Goal: Task Accomplishment & Management: Manage account settings

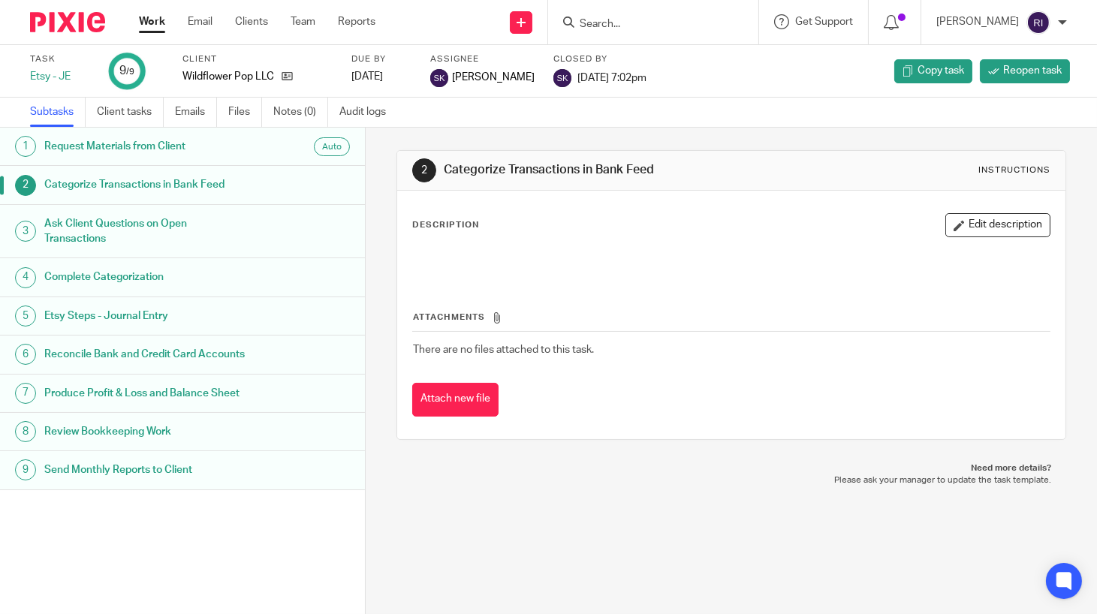
click at [160, 26] on link "Work" at bounding box center [152, 21] width 26 height 15
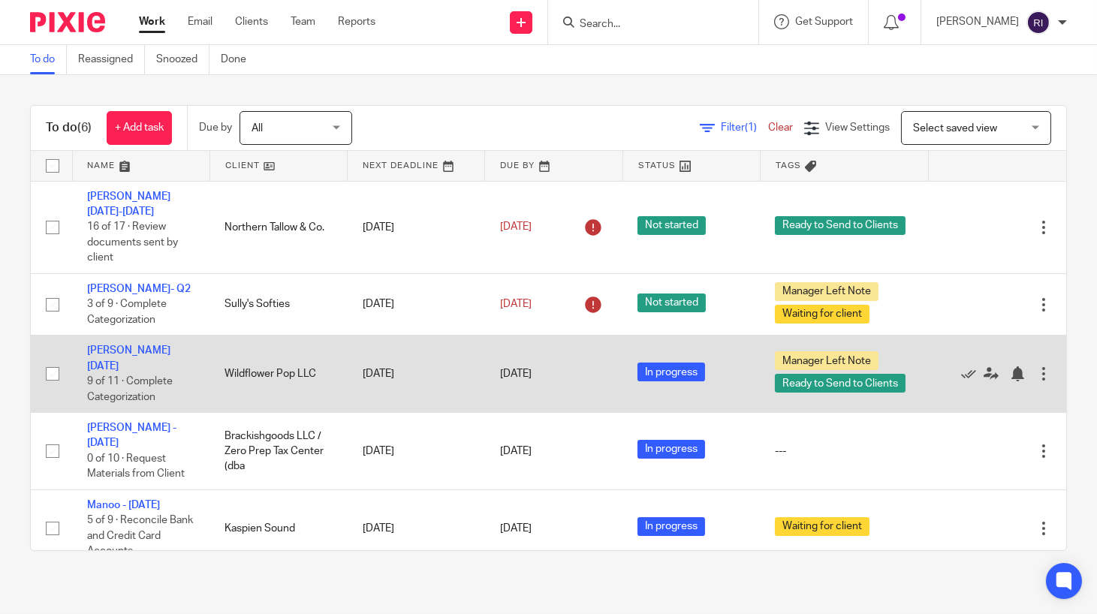
scroll to position [49, 0]
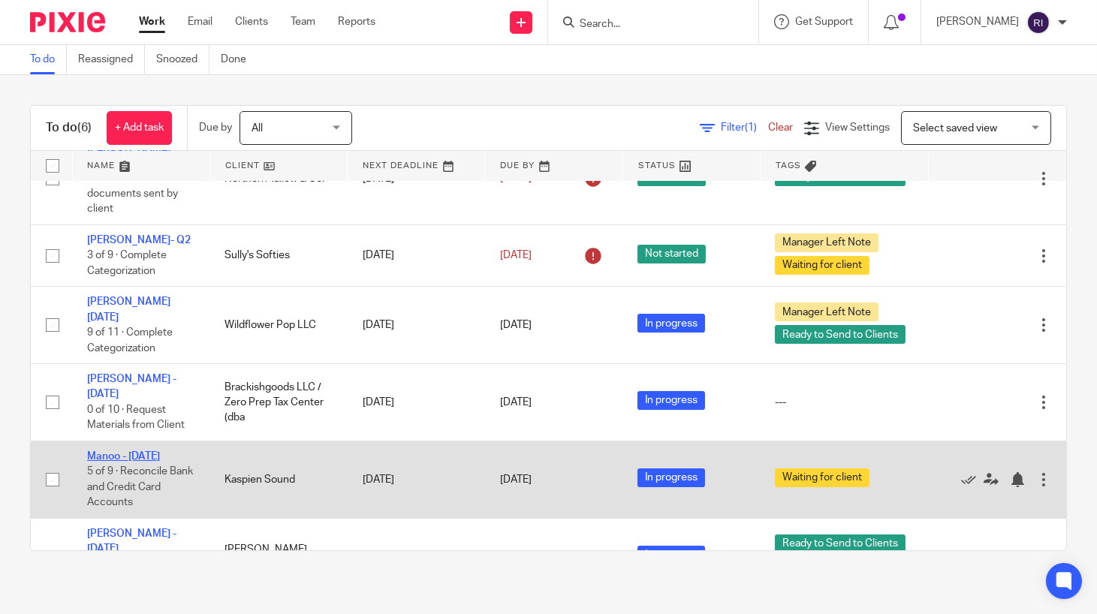
click at [143, 451] on link "Manoo - July 2025" at bounding box center [123, 456] width 73 height 11
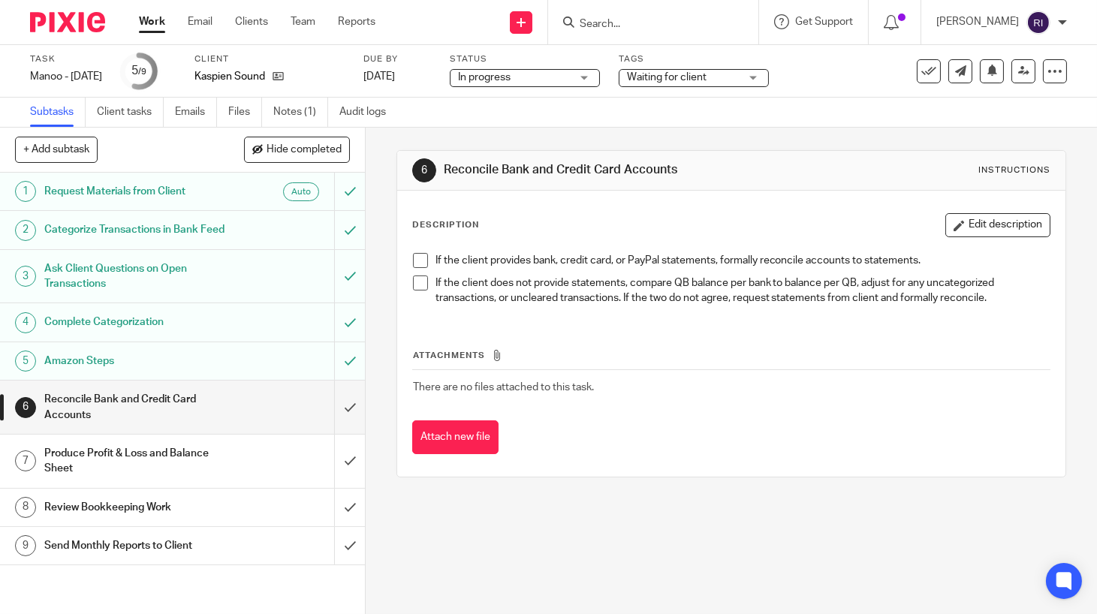
click at [765, 77] on div "Waiting for client" at bounding box center [694, 78] width 150 height 18
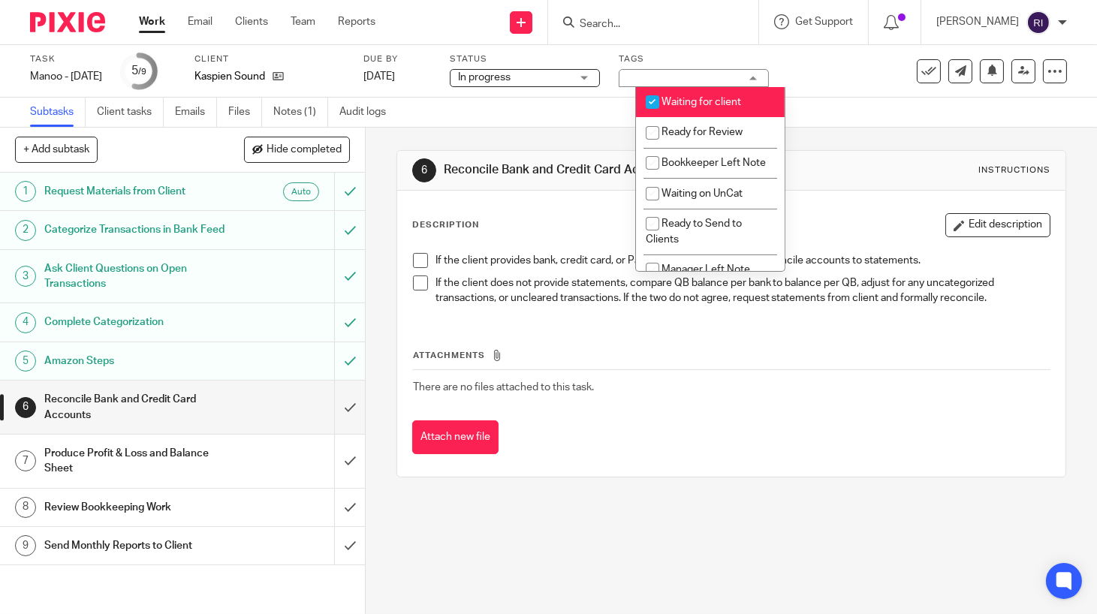
click at [658, 102] on input "checkbox" at bounding box center [652, 102] width 29 height 29
checkbox input "false"
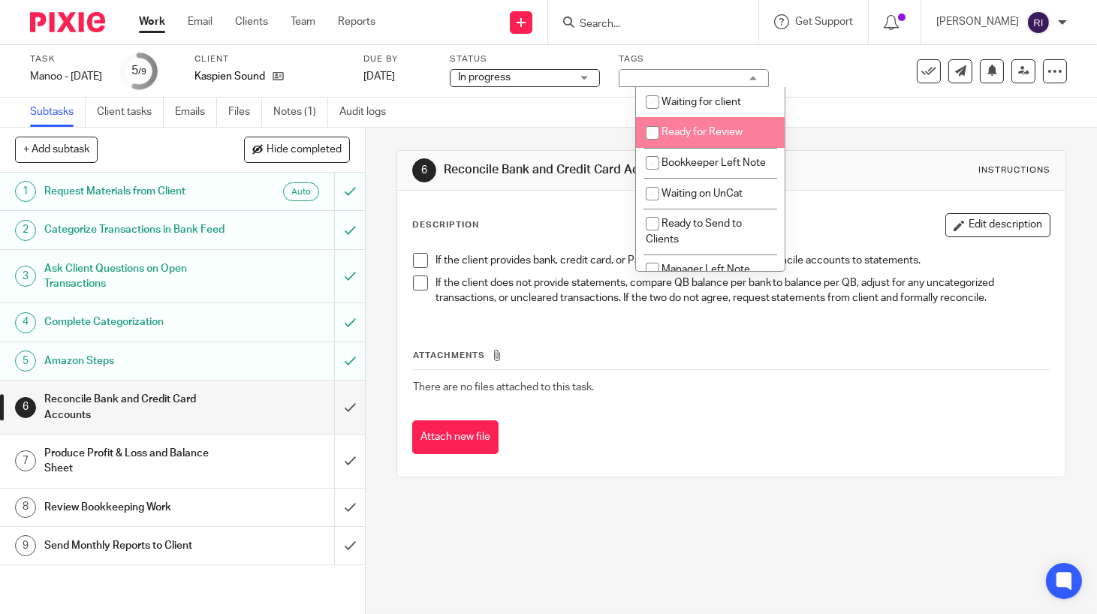
click at [654, 135] on input "checkbox" at bounding box center [652, 133] width 29 height 29
checkbox input "true"
click at [400, 154] on div "6 Reconcile Bank and Credit Card Accounts Instructions" at bounding box center [731, 171] width 669 height 40
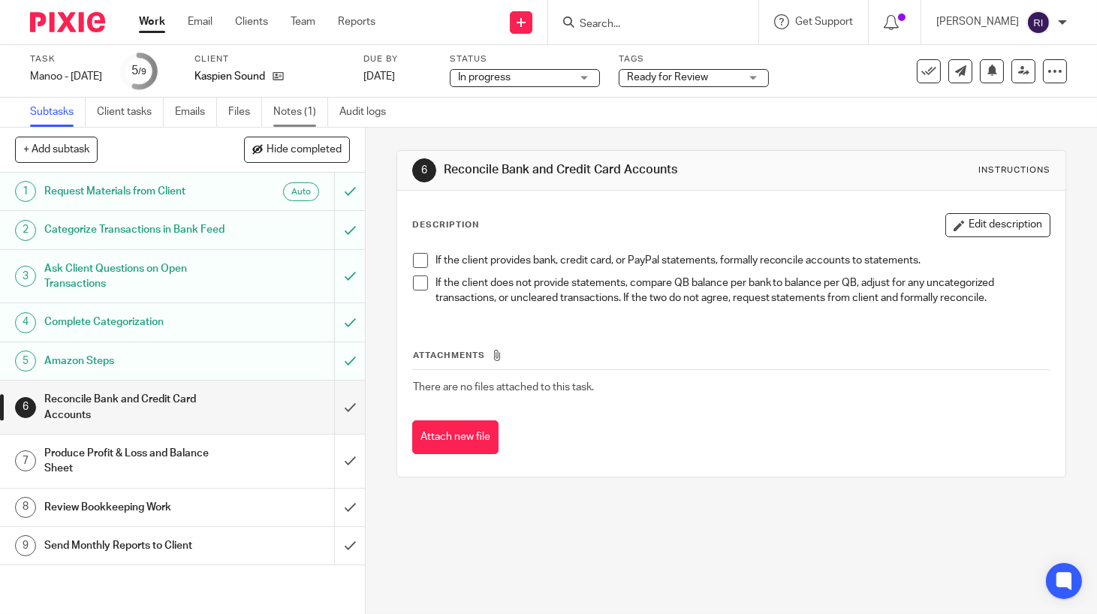
click at [293, 116] on link "Notes (1)" at bounding box center [300, 112] width 55 height 29
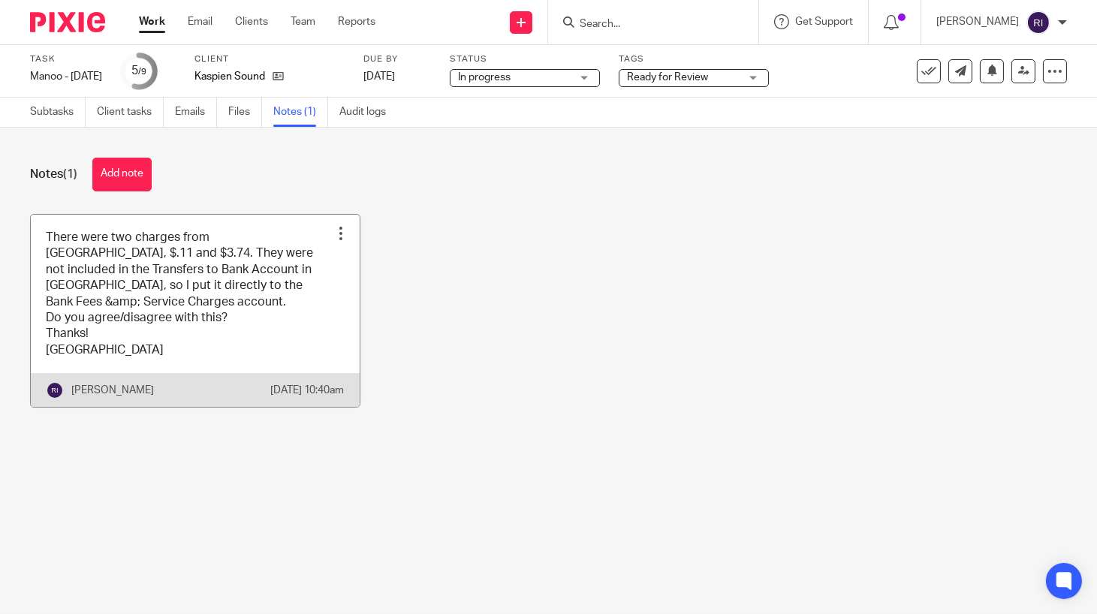
click at [265, 313] on link at bounding box center [195, 311] width 329 height 193
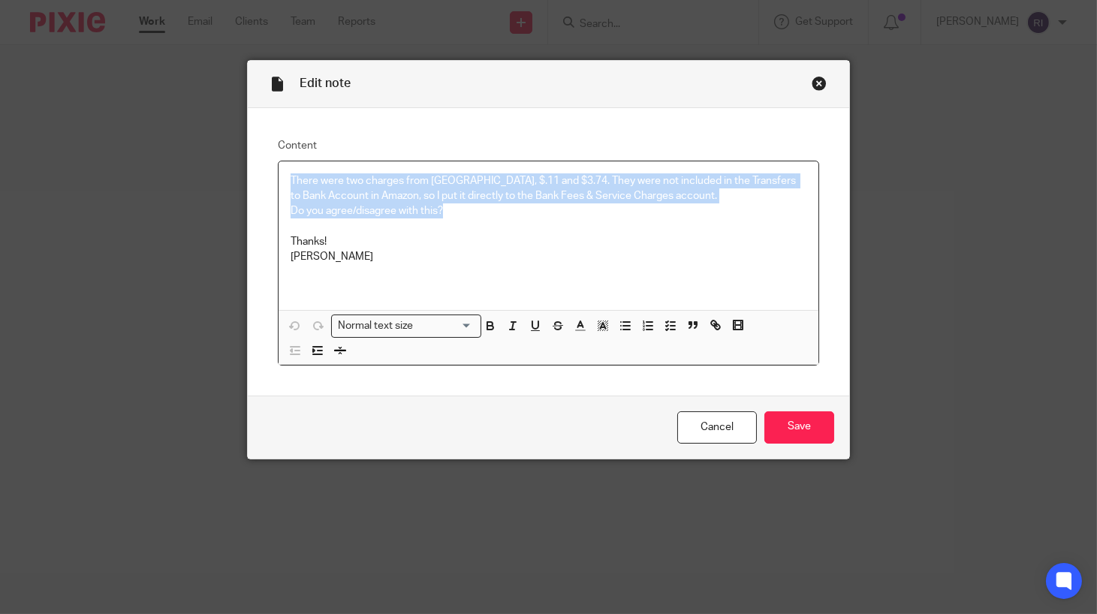
drag, startPoint x: 486, startPoint y: 214, endPoint x: 254, endPoint y: 172, distance: 235.9
click at [254, 172] on div "Content There were two charges from [GEOGRAPHIC_DATA], $.11 and $3.74. They wer…" at bounding box center [549, 252] width 602 height 288
click at [454, 217] on p "Do you agree/disagree with this?" at bounding box center [549, 211] width 517 height 15
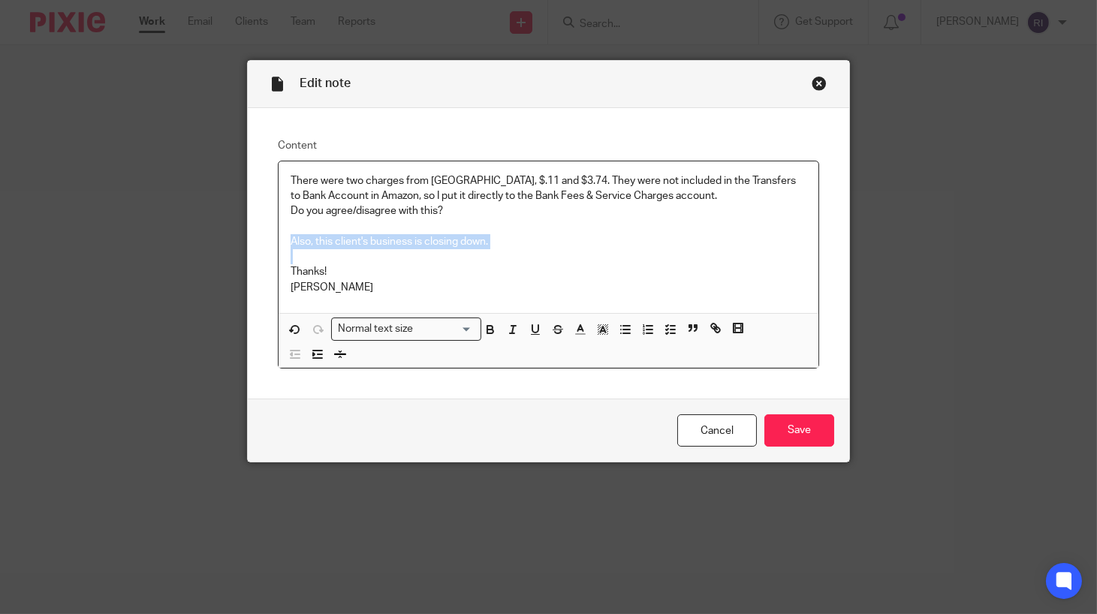
click at [328, 238] on p "Also, this client's business is closing down." at bounding box center [549, 241] width 517 height 15
click at [293, 248] on p "Also, this client's business is closing down." at bounding box center [549, 241] width 517 height 15
click at [483, 237] on p "To note: this client's business is closing down." at bounding box center [549, 241] width 517 height 15
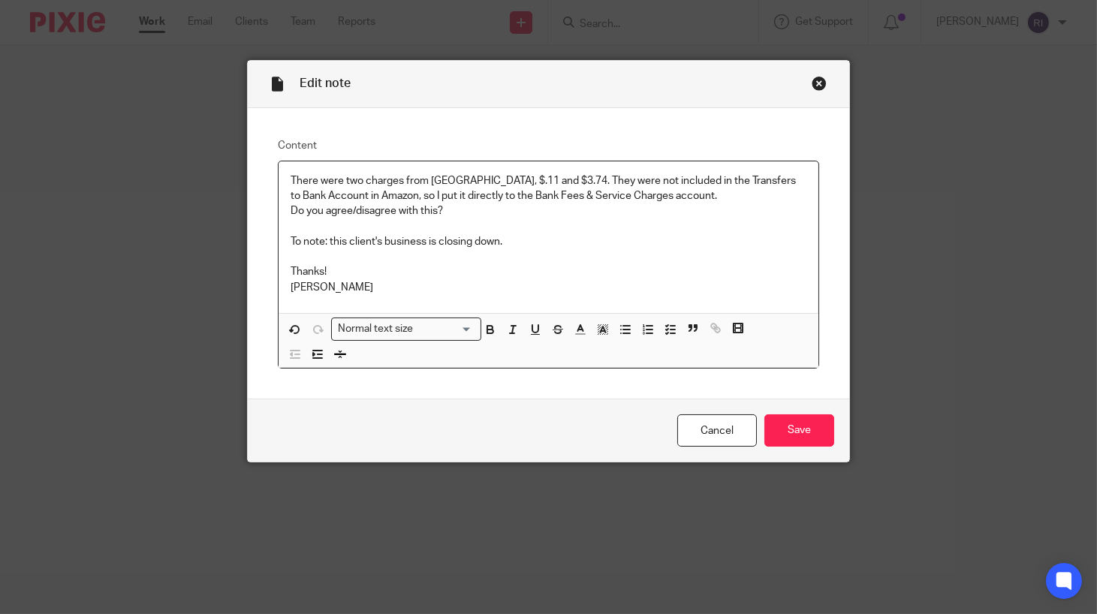
click at [483, 237] on p "To note: this client's business is closing down." at bounding box center [549, 241] width 517 height 15
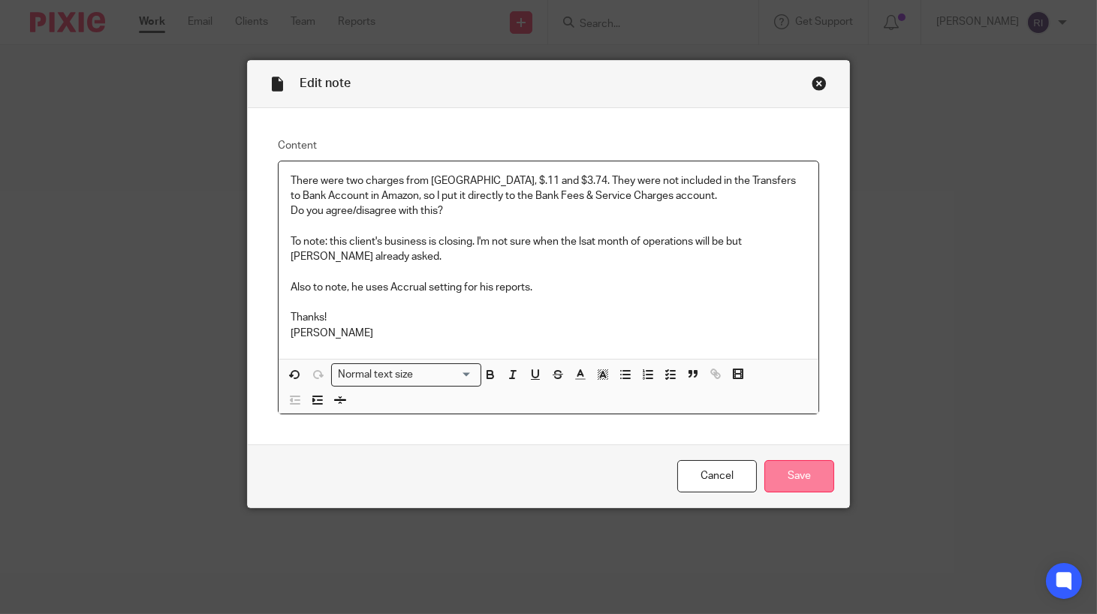
click at [807, 488] on input "Save" at bounding box center [800, 476] width 70 height 32
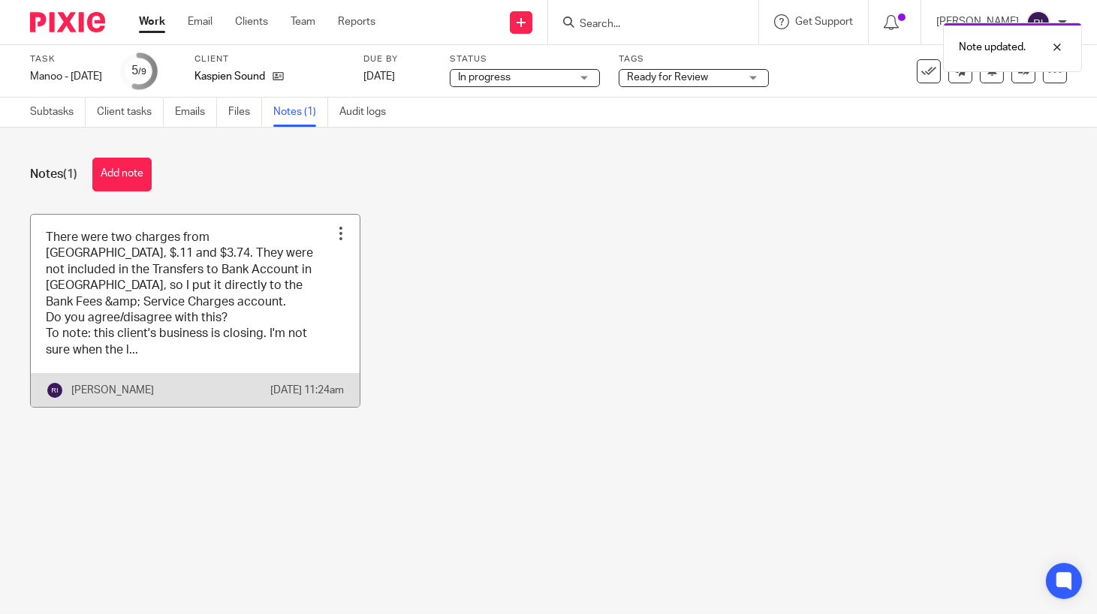
click at [236, 320] on link at bounding box center [195, 311] width 329 height 193
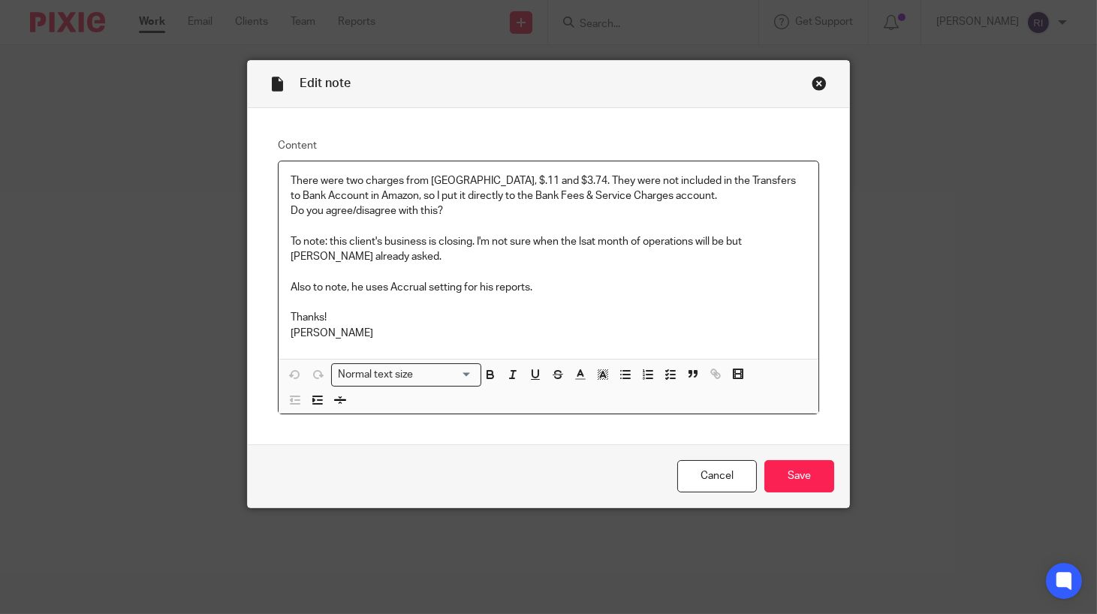
click at [477, 244] on p "To note: this client's business is closing. I'm not sure when the lsat month of…" at bounding box center [549, 249] width 517 height 31
drag, startPoint x: 477, startPoint y: 244, endPoint x: 487, endPoint y: 262, distance: 20.5
click at [488, 264] on p "To note: this client's business is closing. I'm not sure when the lsat month of…" at bounding box center [549, 249] width 517 height 31
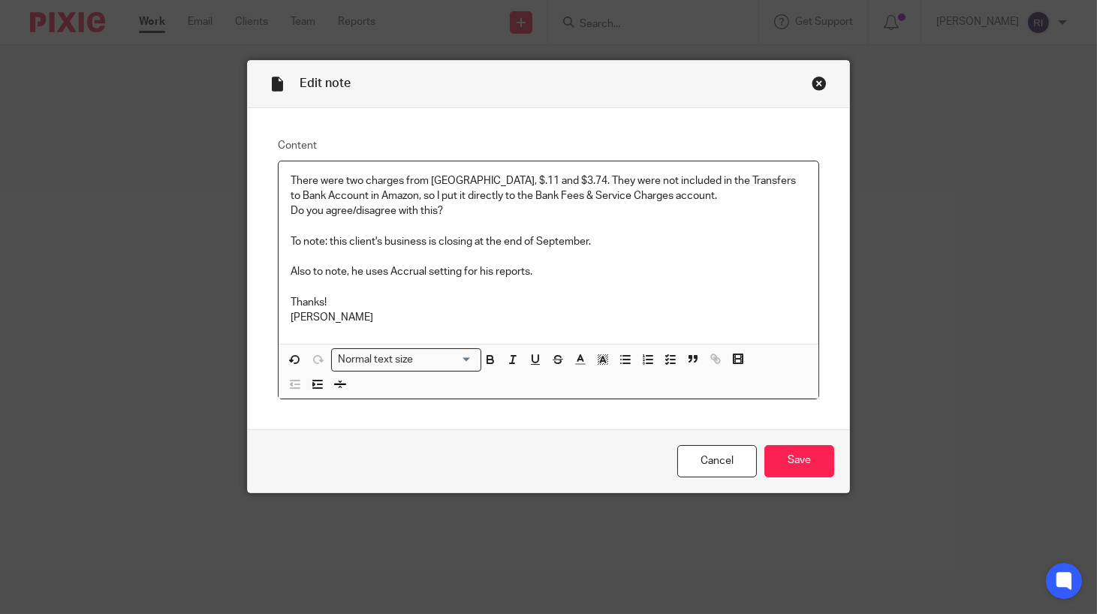
click at [504, 211] on p "Do you agree/disagree with this?" at bounding box center [549, 211] width 517 height 15
click at [584, 238] on p "To note: this client's business is closing at the end of September." at bounding box center [549, 241] width 517 height 15
click at [803, 460] on input "Save" at bounding box center [800, 461] width 70 height 32
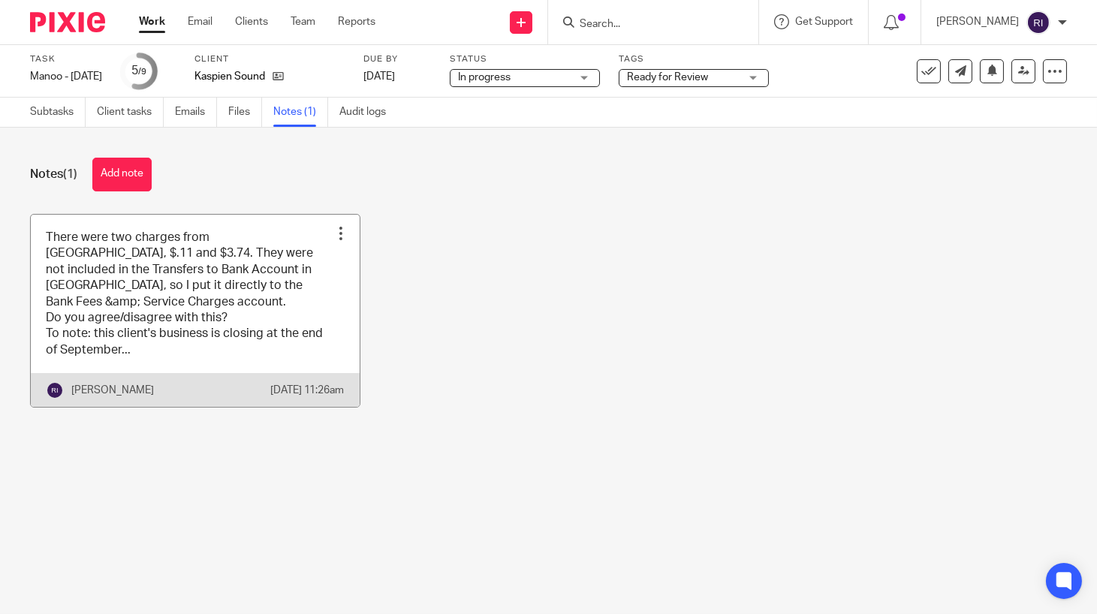
click at [186, 321] on link at bounding box center [195, 311] width 329 height 193
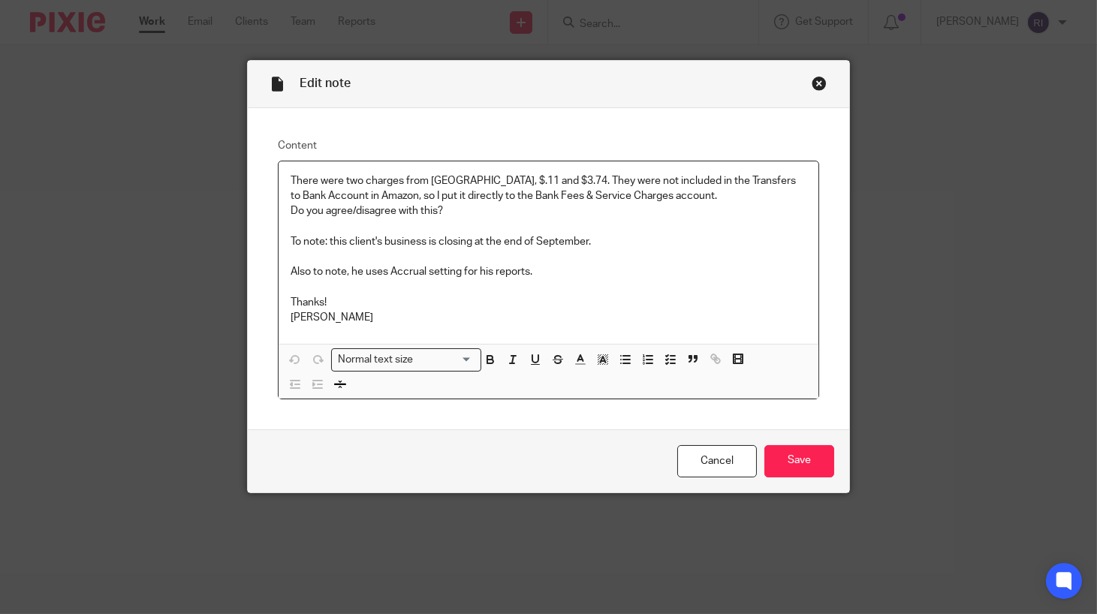
click at [370, 274] on p "Also to note, he uses Accrual setting for his reports." at bounding box center [549, 271] width 517 height 15
click at [801, 451] on input "Save" at bounding box center [800, 461] width 70 height 32
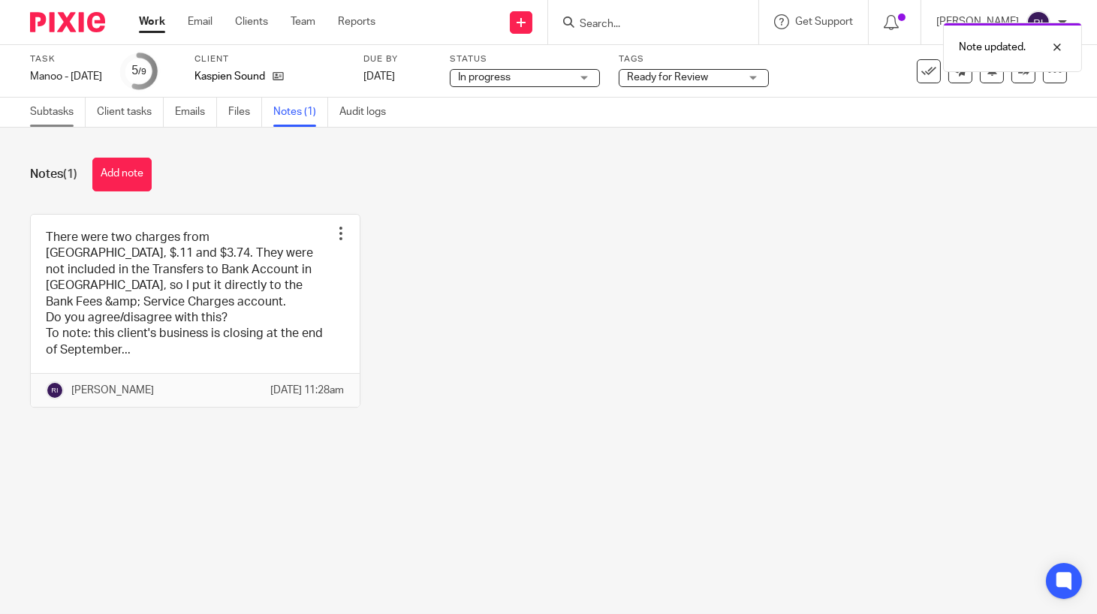
click at [61, 116] on link "Subtasks" at bounding box center [58, 112] width 56 height 29
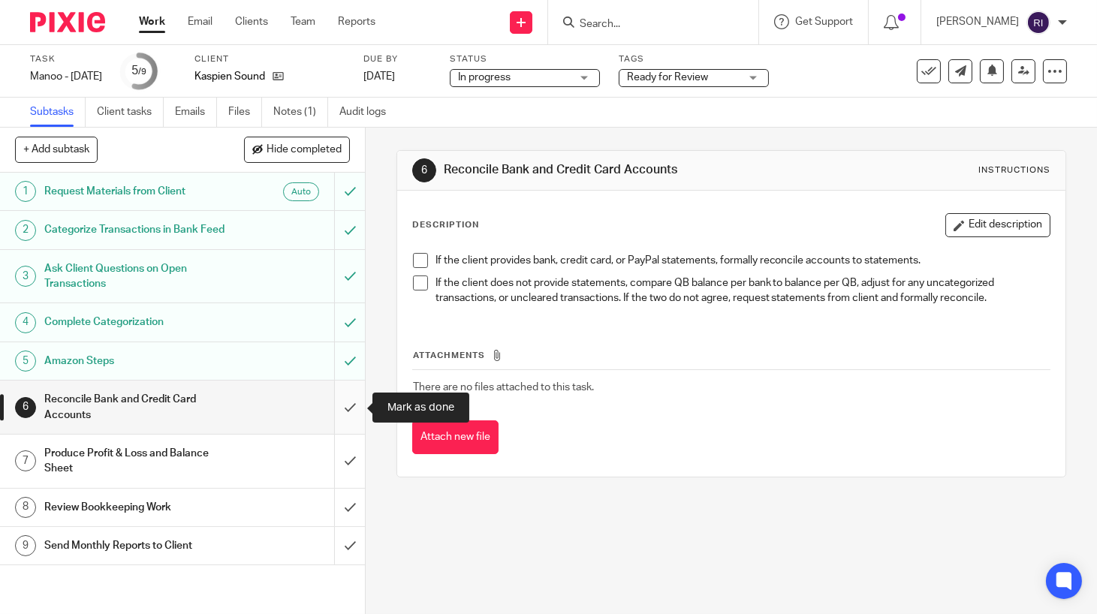
click at [349, 400] on input "submit" at bounding box center [182, 407] width 365 height 53
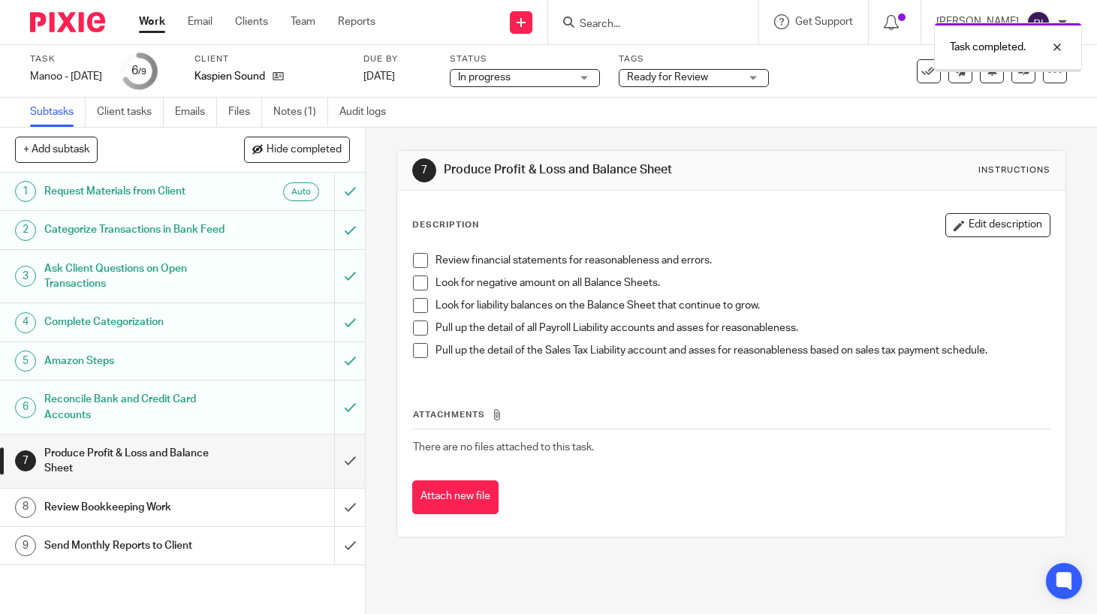
click at [348, 451] on input "submit" at bounding box center [182, 461] width 365 height 53
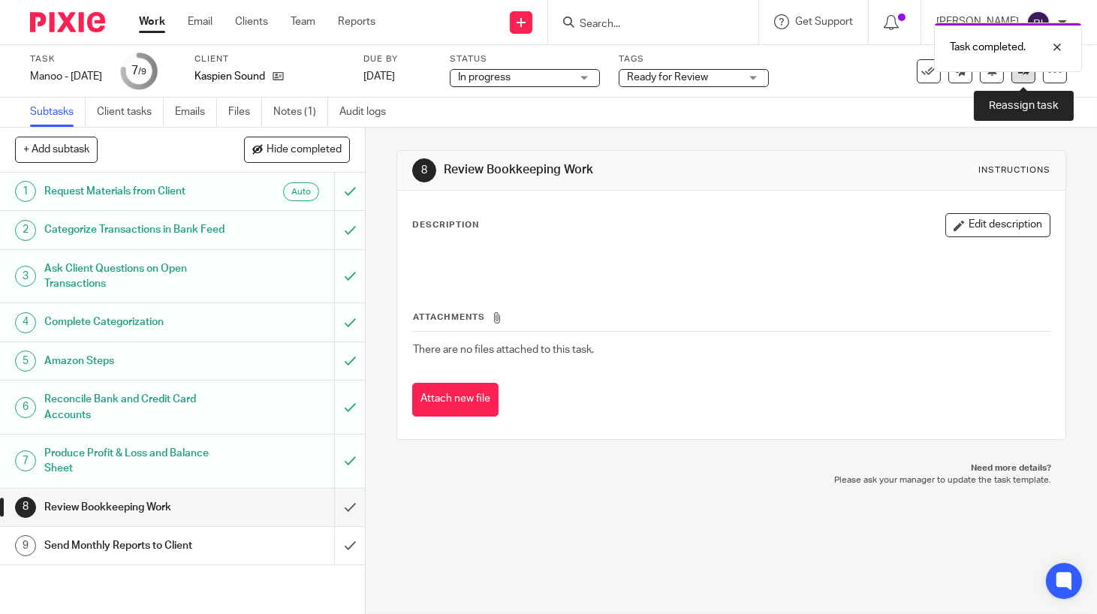
click at [1025, 77] on link at bounding box center [1024, 71] width 24 height 24
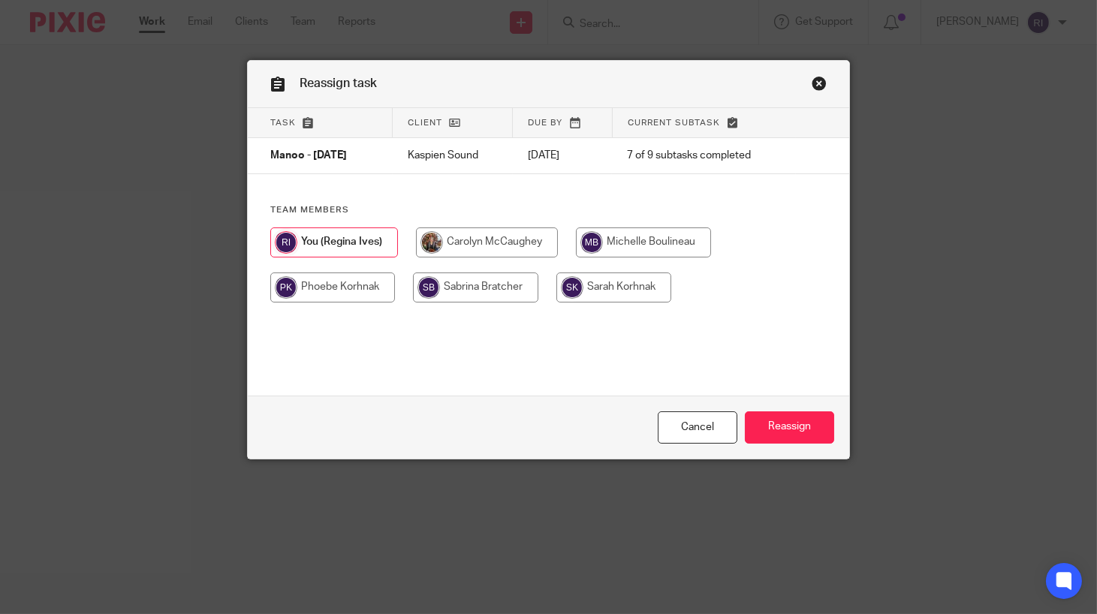
click at [652, 244] on input "radio" at bounding box center [643, 243] width 135 height 30
radio input "true"
click at [767, 424] on input "Reassign" at bounding box center [789, 428] width 89 height 32
